Goal: Transaction & Acquisition: Purchase product/service

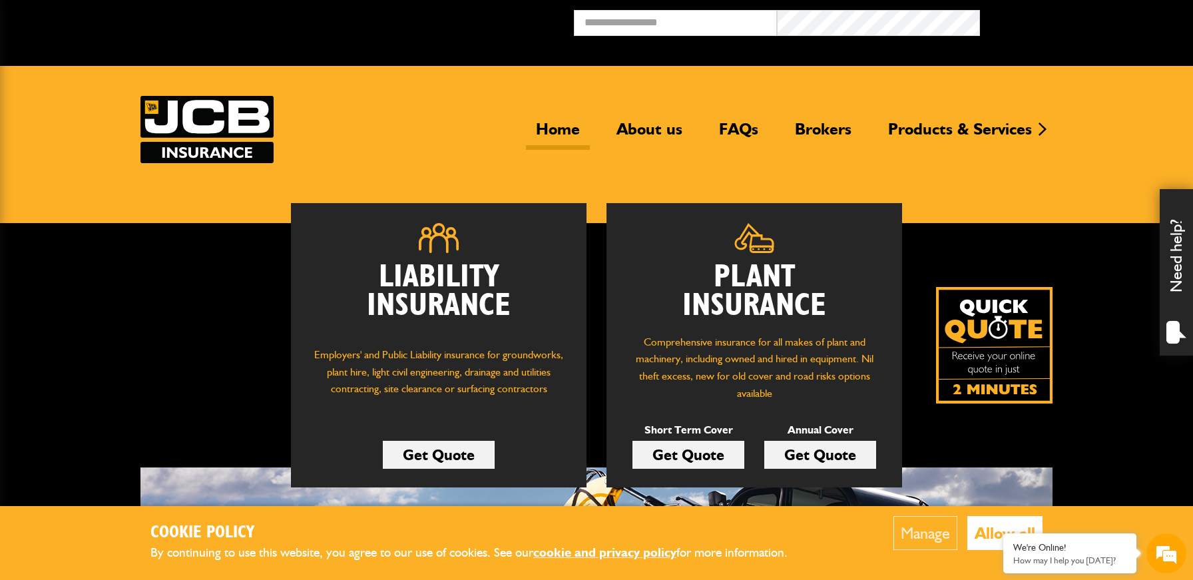
click at [680, 456] on link "Get Quote" at bounding box center [689, 455] width 112 height 28
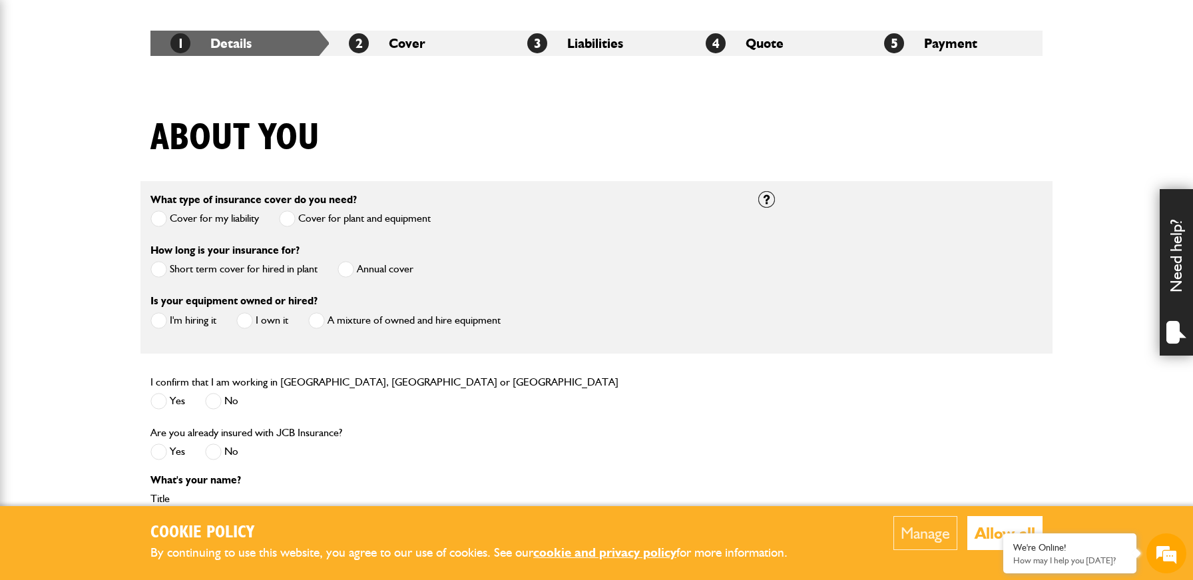
click at [159, 270] on span at bounding box center [158, 269] width 17 height 17
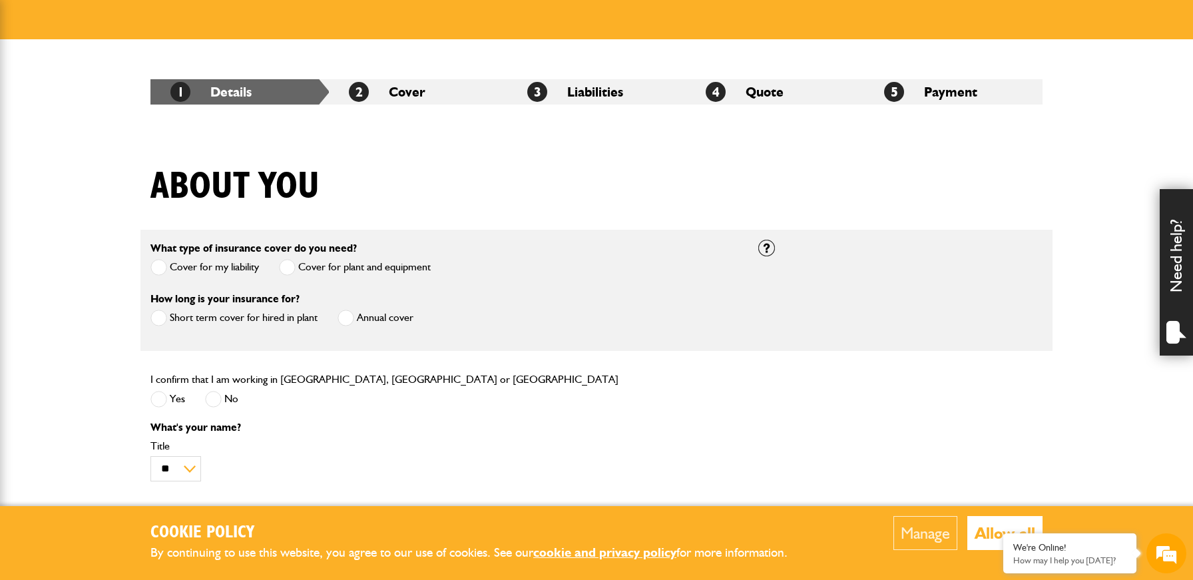
scroll to position [165, 0]
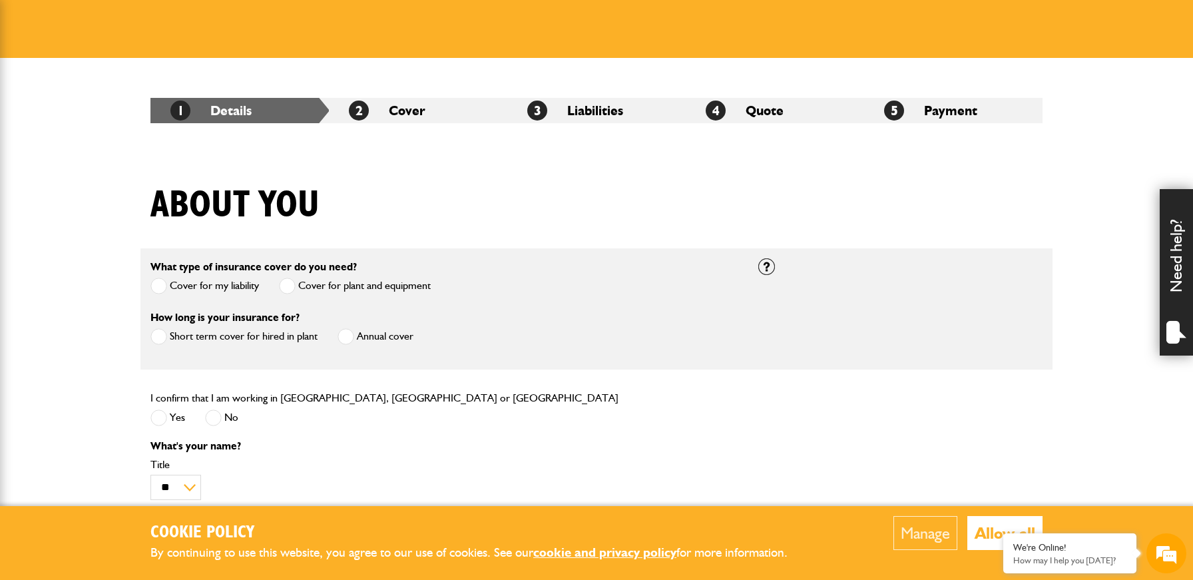
click at [989, 528] on button "Allow all" at bounding box center [1004, 533] width 75 height 34
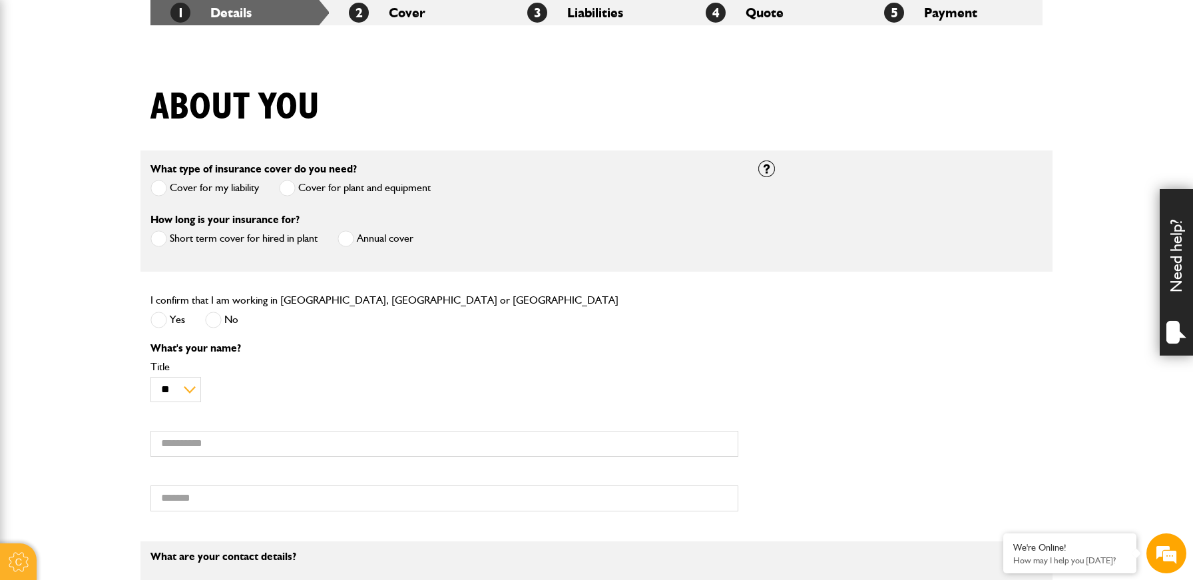
scroll to position [283, 0]
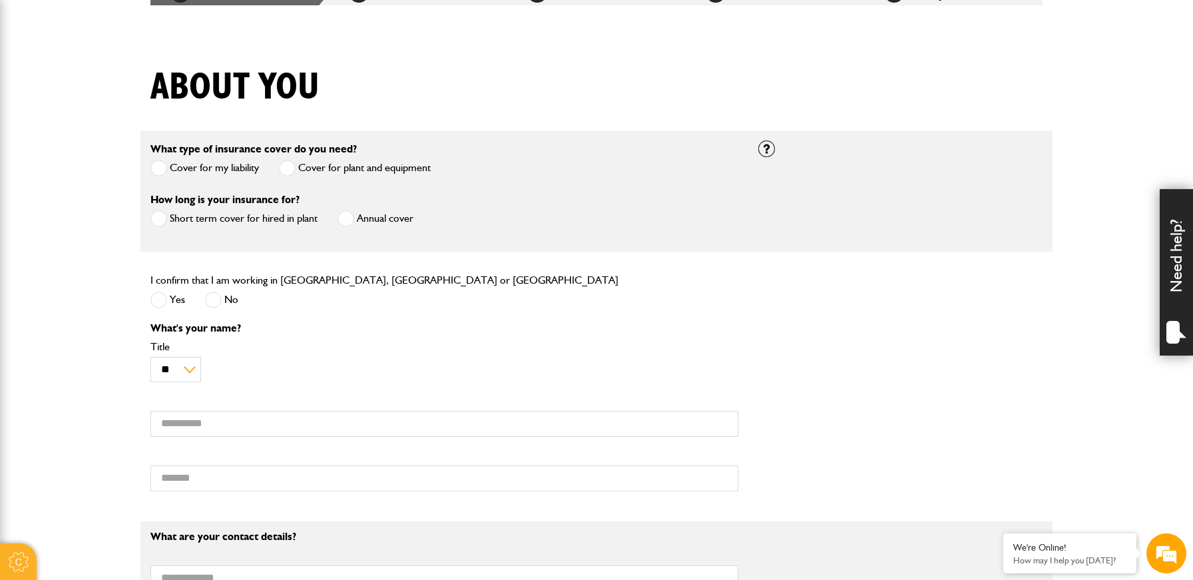
click at [160, 304] on span at bounding box center [158, 300] width 17 height 17
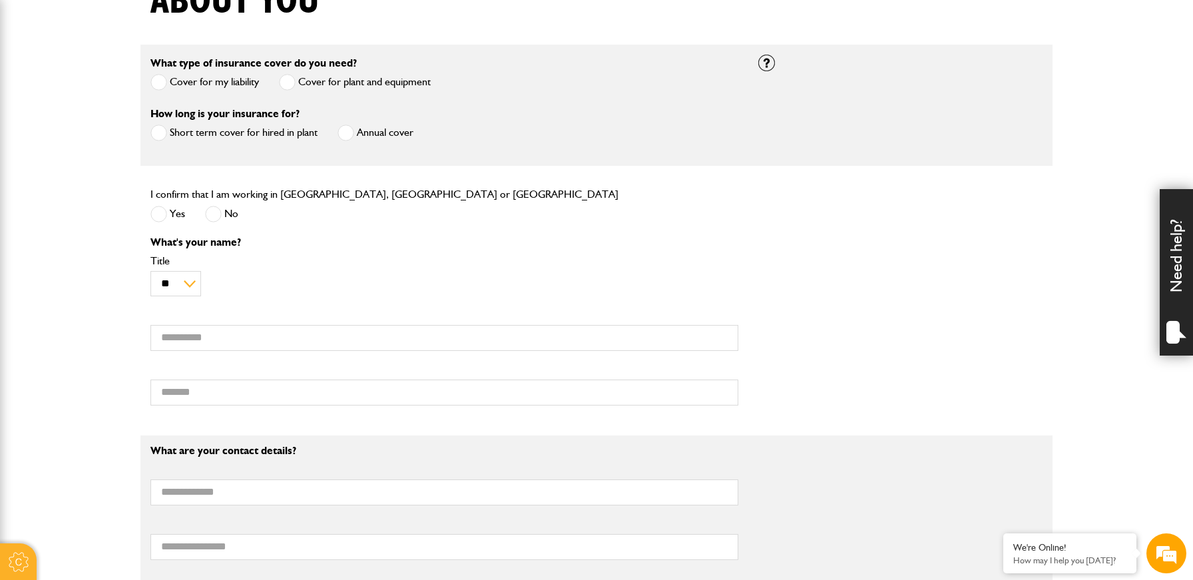
scroll to position [0, 0]
